Goal: Transaction & Acquisition: Book appointment/travel/reservation

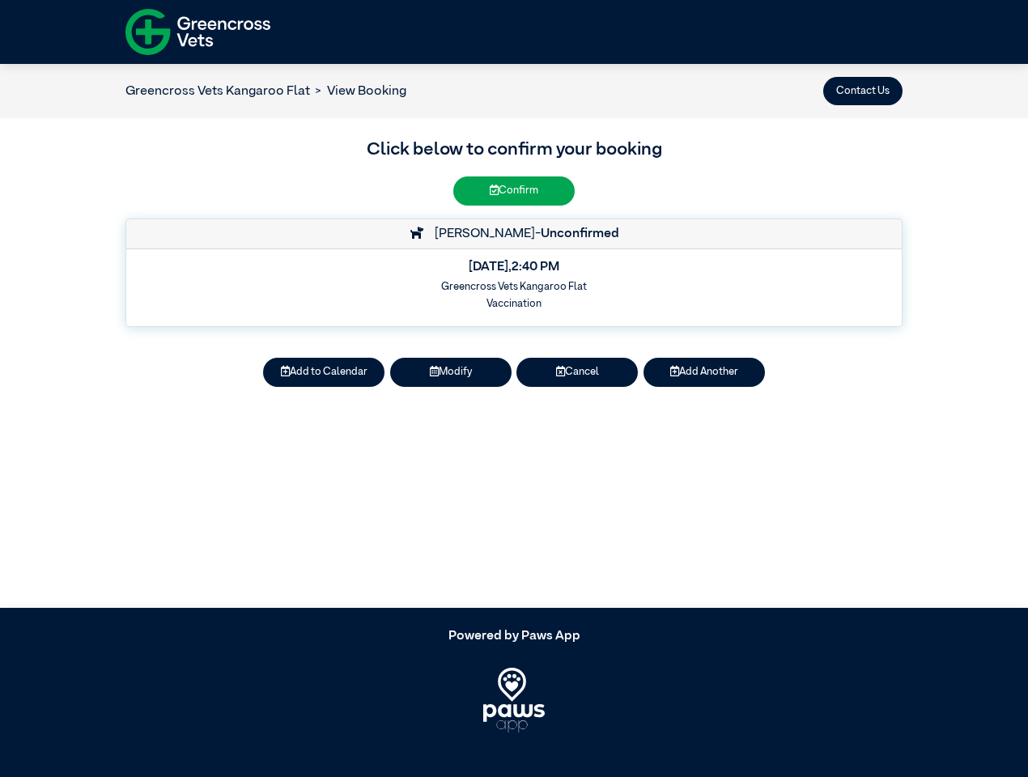
click at [863, 91] on button "Contact Us" at bounding box center [862, 91] width 79 height 28
click at [324, 372] on button "Add to Calendar" at bounding box center [323, 372] width 121 height 28
click at [451, 372] on button "Modify" at bounding box center [450, 372] width 121 height 28
click at [577, 372] on button "Cancel" at bounding box center [576, 372] width 121 height 28
click at [704, 372] on button "Add Another" at bounding box center [703, 372] width 121 height 28
